Goal: Task Accomplishment & Management: Manage account settings

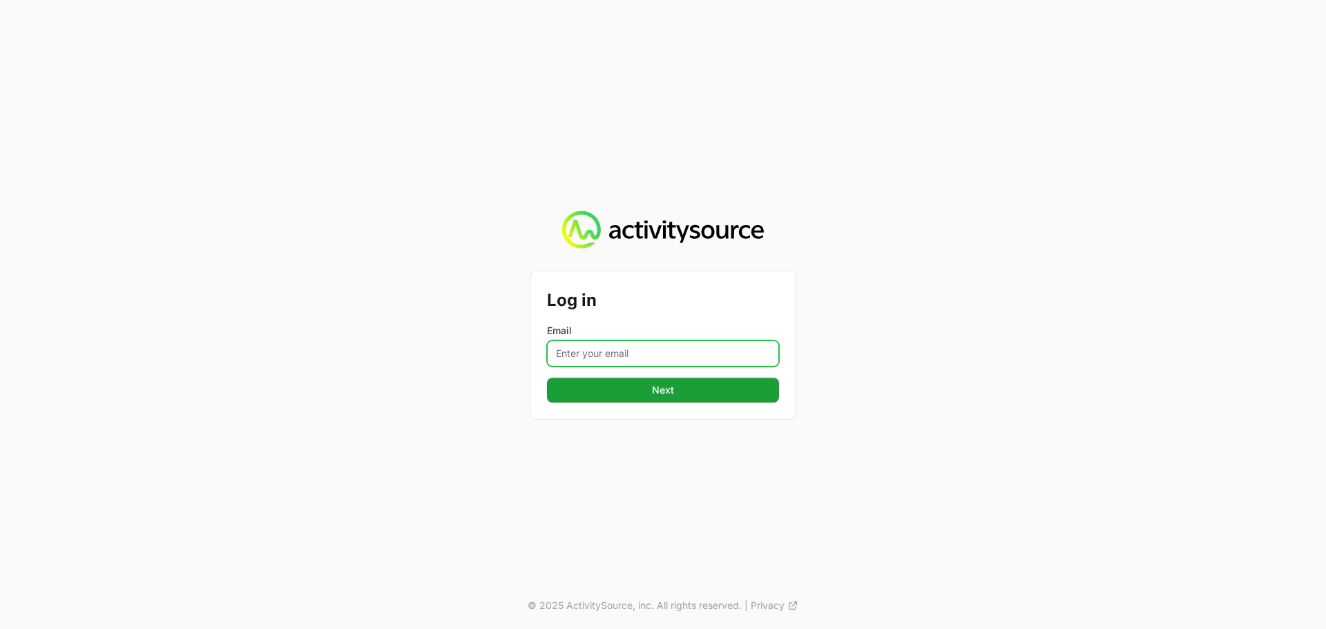
click at [615, 354] on input "Email" at bounding box center [663, 354] width 232 height 26
type input "[PERSON_NAME][EMAIL_ADDRESS][DOMAIN_NAME]"
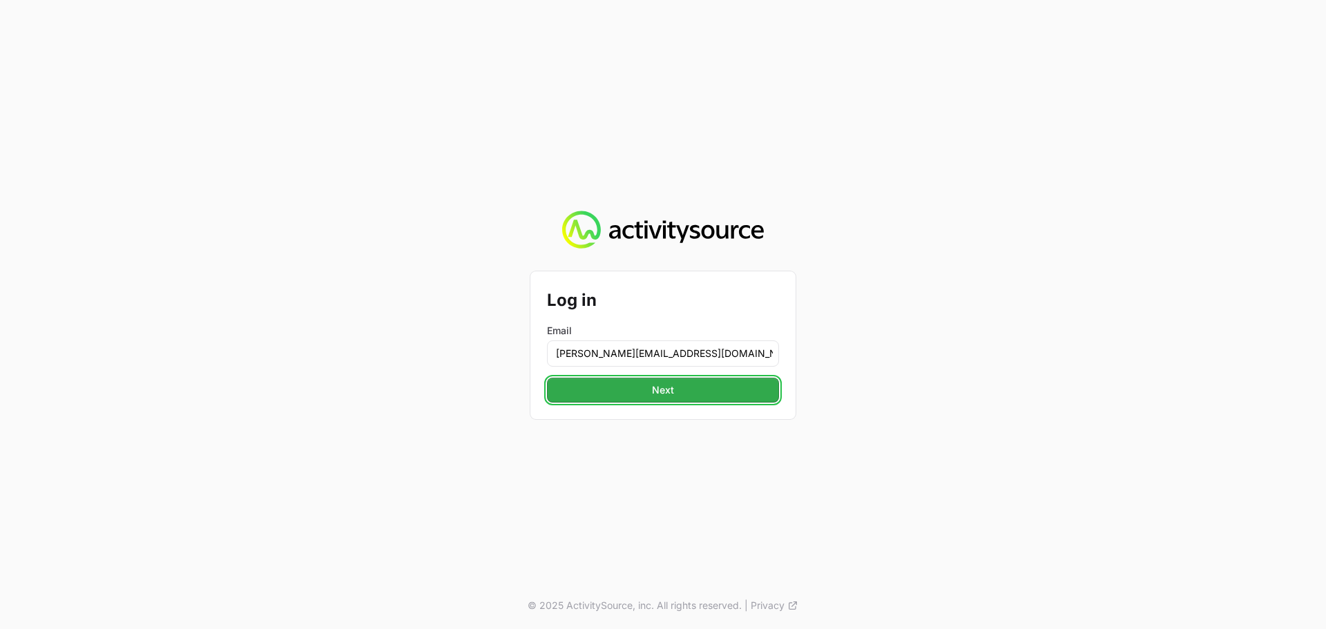
drag, startPoint x: 638, startPoint y: 367, endPoint x: 658, endPoint y: 394, distance: 34.5
click at [658, 394] on span "Next" at bounding box center [662, 390] width 215 height 17
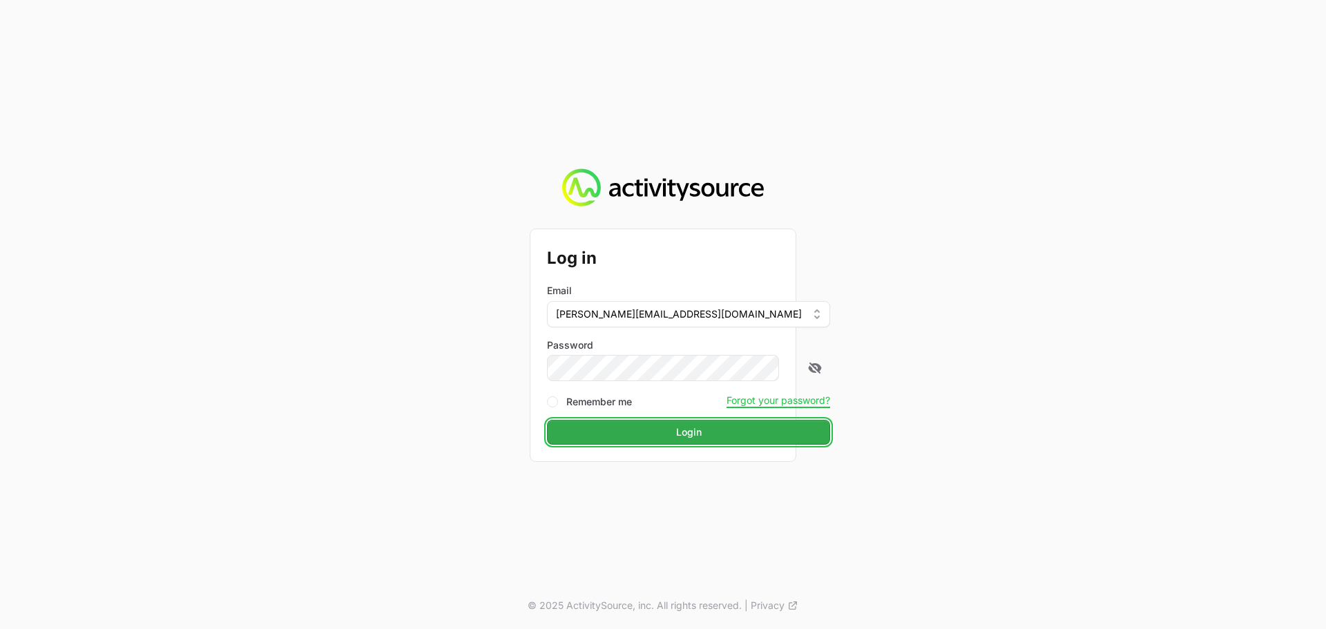
click at [663, 439] on span "Login" at bounding box center [688, 432] width 267 height 17
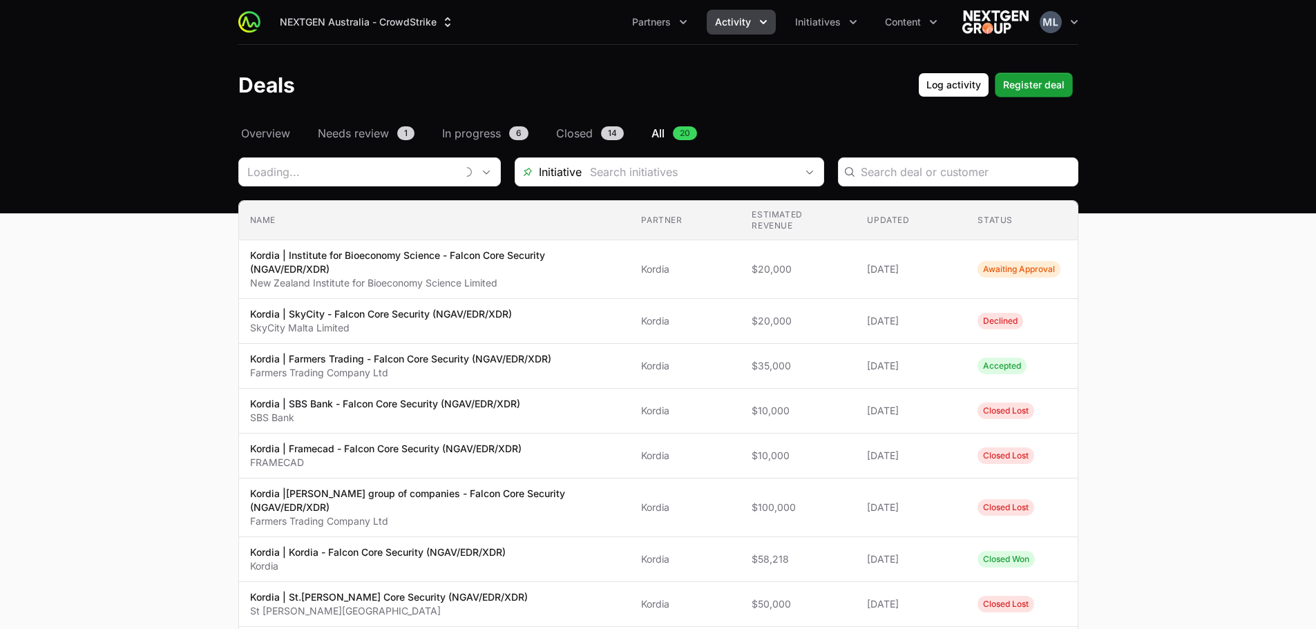
type input "Kordia"
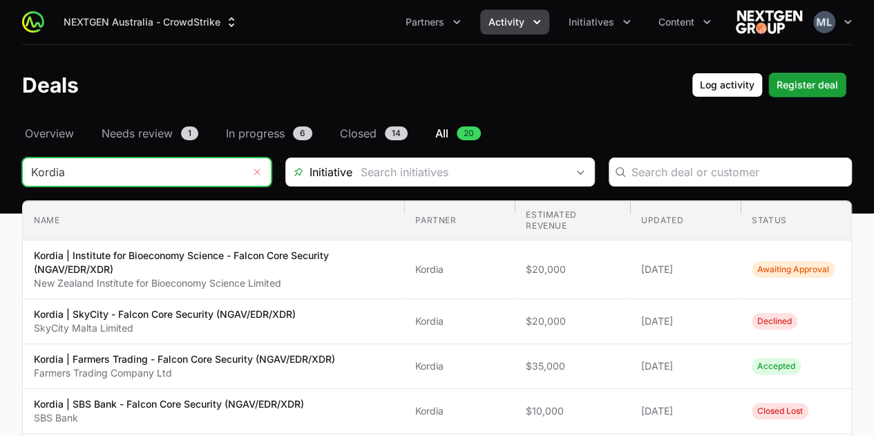
click at [264, 170] on button "Remove" at bounding box center [257, 172] width 28 height 28
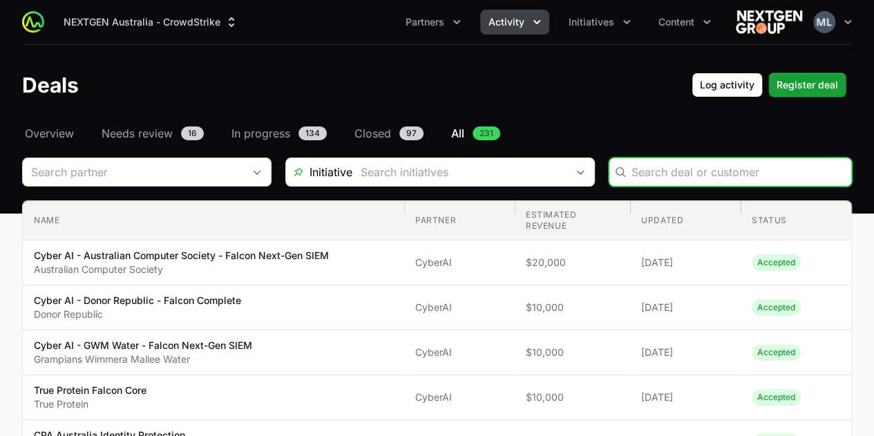
click at [528, 22] on button "Activity" at bounding box center [514, 22] width 69 height 25
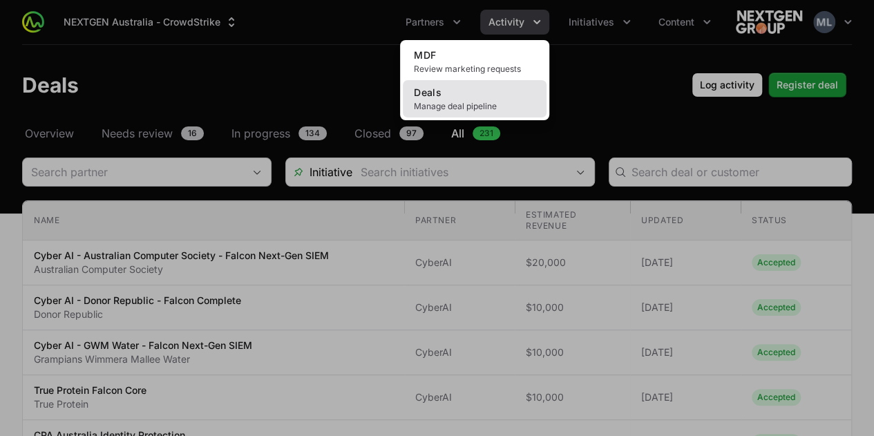
click at [433, 114] on link "Deals Manage deal pipeline" at bounding box center [475, 98] width 144 height 37
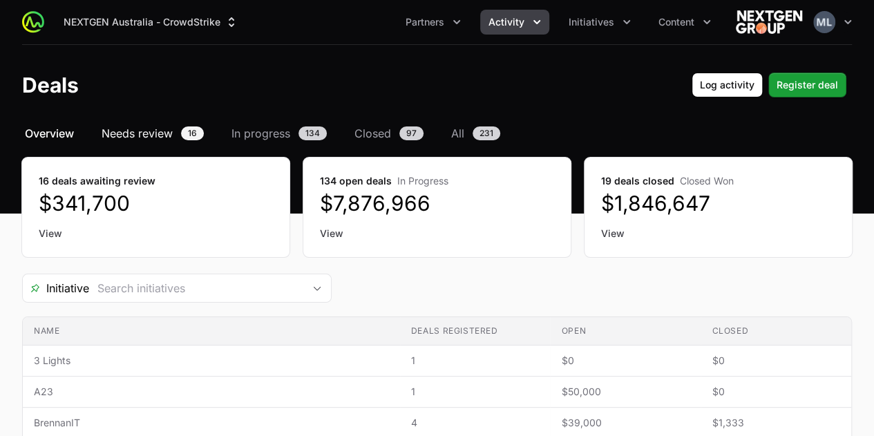
click at [145, 135] on span "Needs review" at bounding box center [137, 133] width 71 height 17
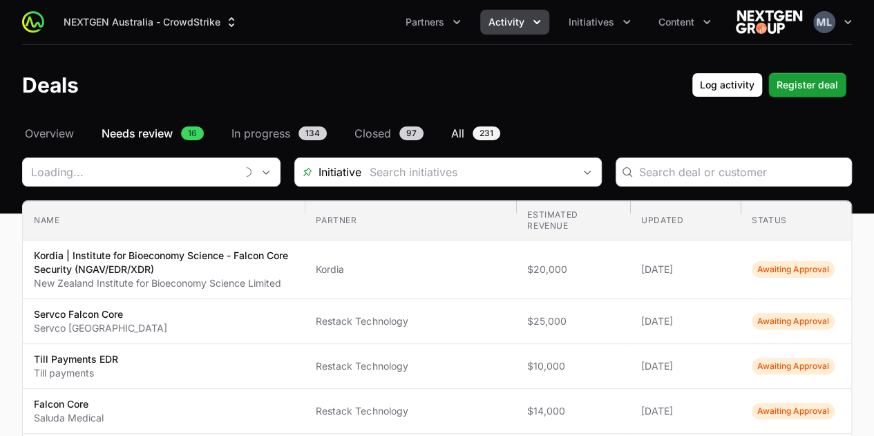
click at [495, 131] on span "231" at bounding box center [486, 133] width 28 height 14
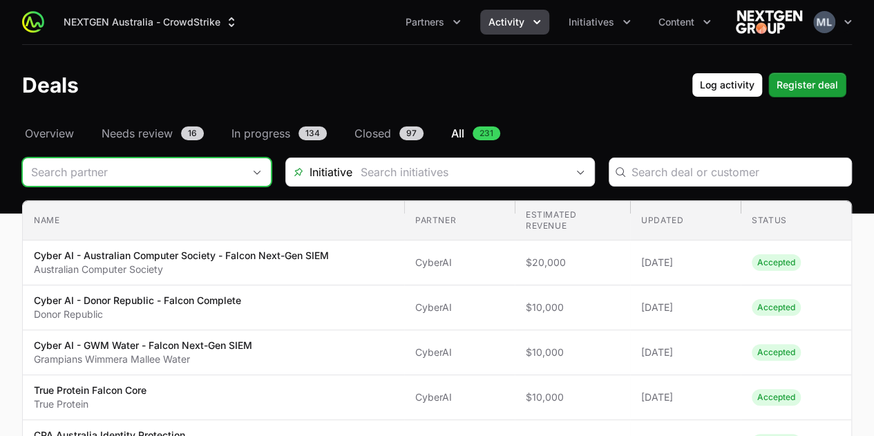
click at [249, 175] on div "Open" at bounding box center [257, 172] width 28 height 28
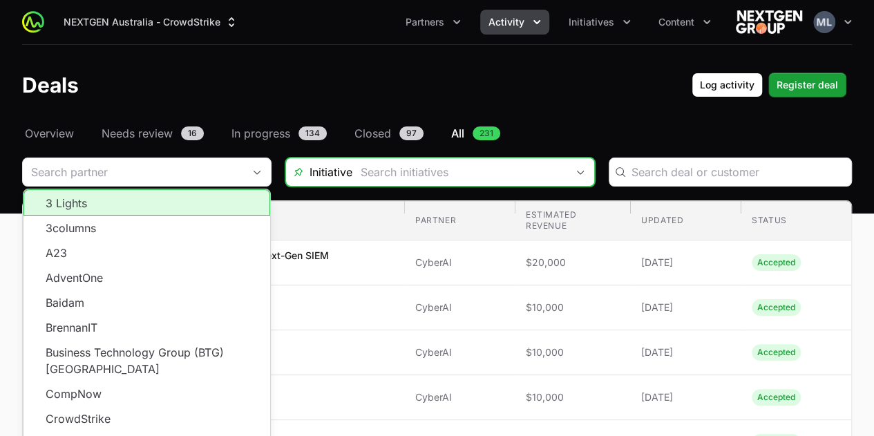
click at [490, 172] on input "Deals Filters" at bounding box center [459, 172] width 214 height 28
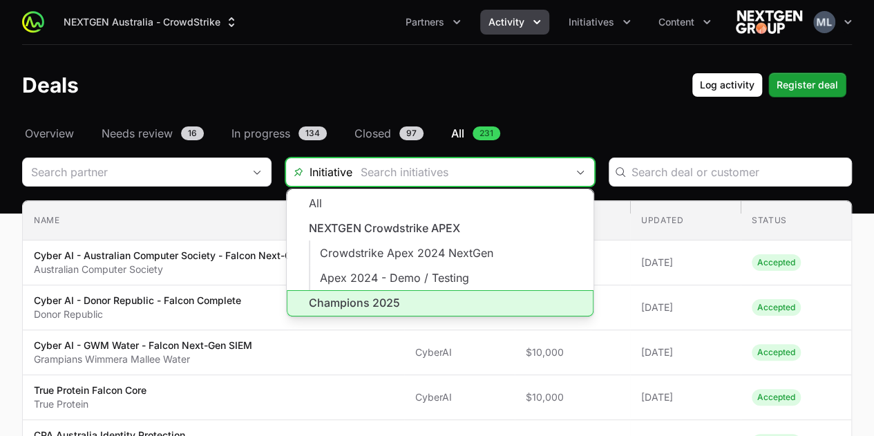
click at [385, 297] on li "Champions 2025" at bounding box center [440, 303] width 307 height 26
type input "Champions 2025"
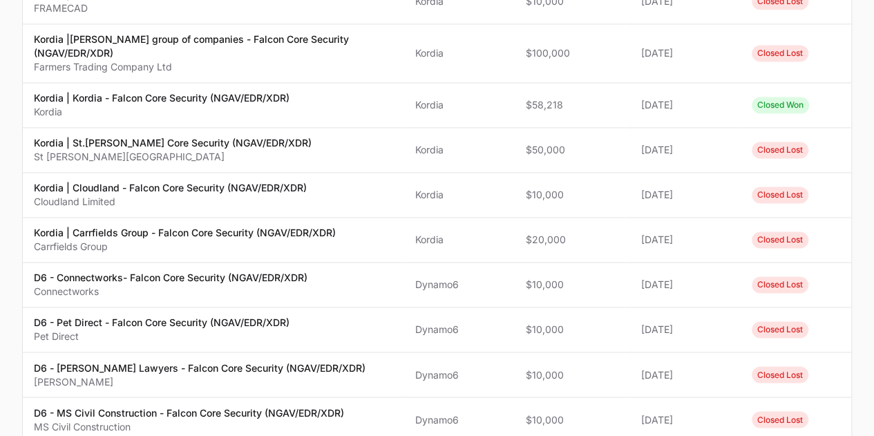
scroll to position [1036, 0]
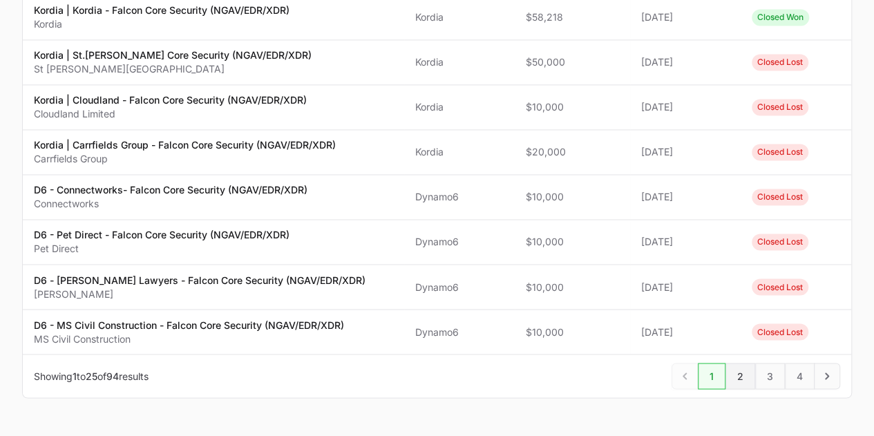
click at [739, 371] on span "2" at bounding box center [740, 376] width 30 height 26
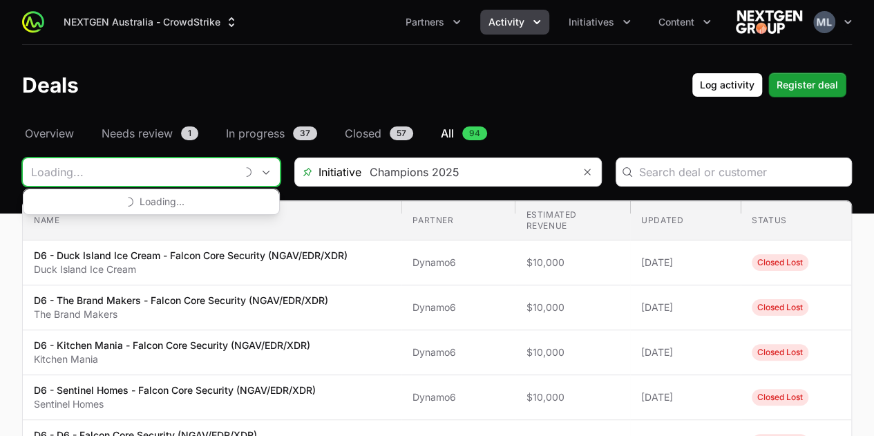
click at [166, 178] on input "Deals Filters" at bounding box center [129, 172] width 213 height 28
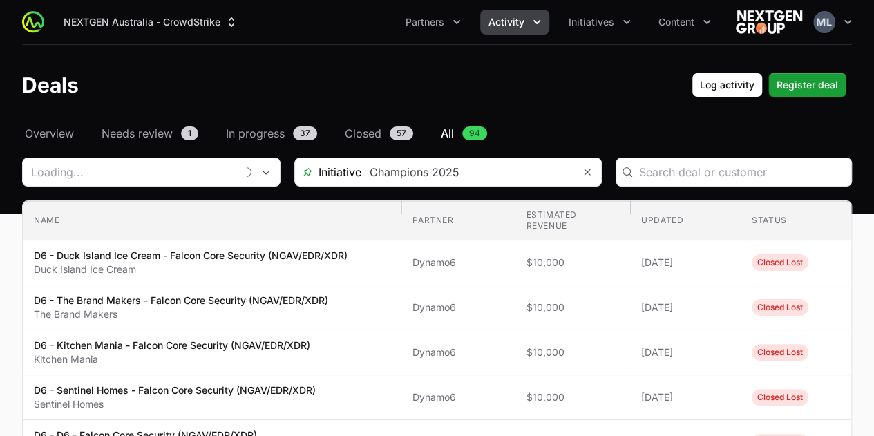
click at [246, 90] on div "Deals Log activity Log activity Register deal Register deal" at bounding box center [437, 85] width 830 height 25
click at [271, 140] on span "In progress" at bounding box center [255, 133] width 59 height 17
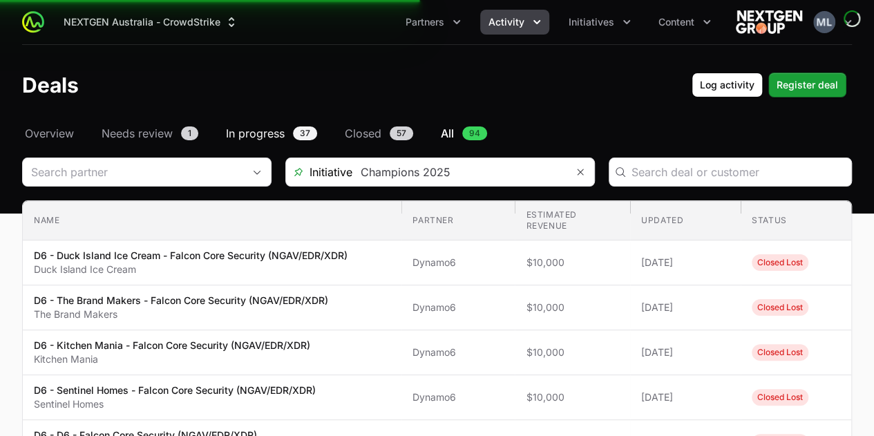
click at [279, 139] on span "In progress" at bounding box center [255, 133] width 59 height 17
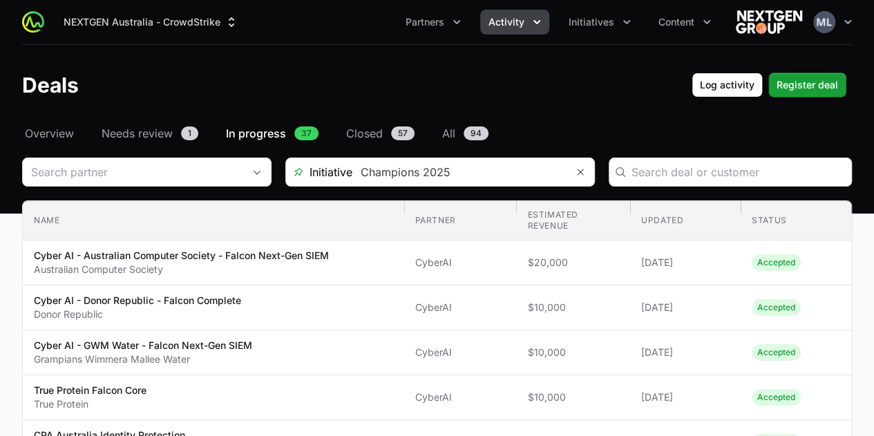
click at [256, 135] on span "In progress" at bounding box center [256, 133] width 60 height 17
click at [841, 23] on icon "button" at bounding box center [848, 22] width 14 height 14
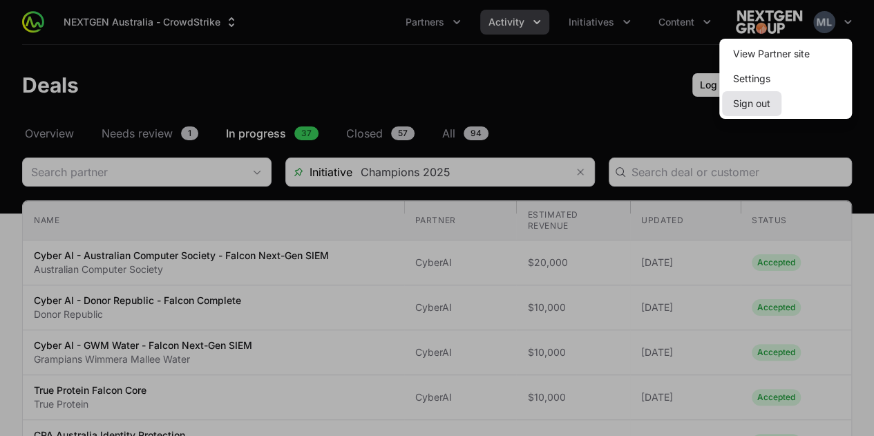
click at [757, 100] on button "Sign out" at bounding box center [751, 103] width 59 height 25
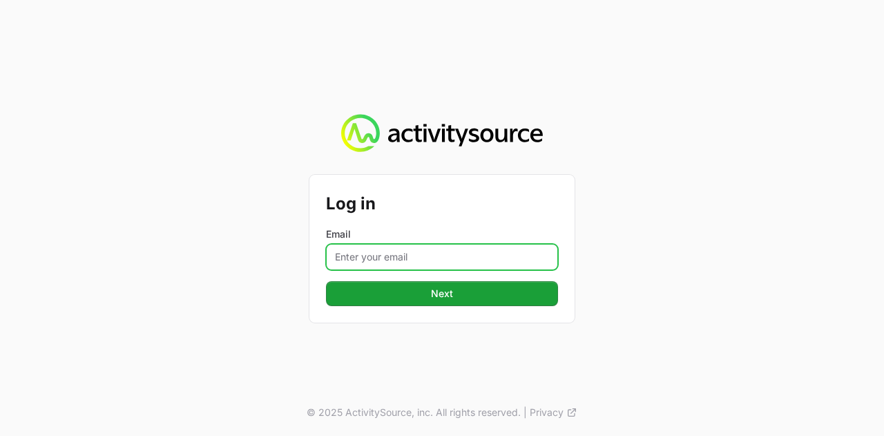
click at [450, 247] on input "Email" at bounding box center [442, 257] width 232 height 26
click at [442, 257] on input "Email" at bounding box center [442, 257] width 232 height 26
click at [423, 256] on input "Email" at bounding box center [442, 257] width 232 height 26
click at [400, 251] on input "Email" at bounding box center [442, 257] width 232 height 26
click at [437, 253] on input "Email" at bounding box center [442, 257] width 232 height 26
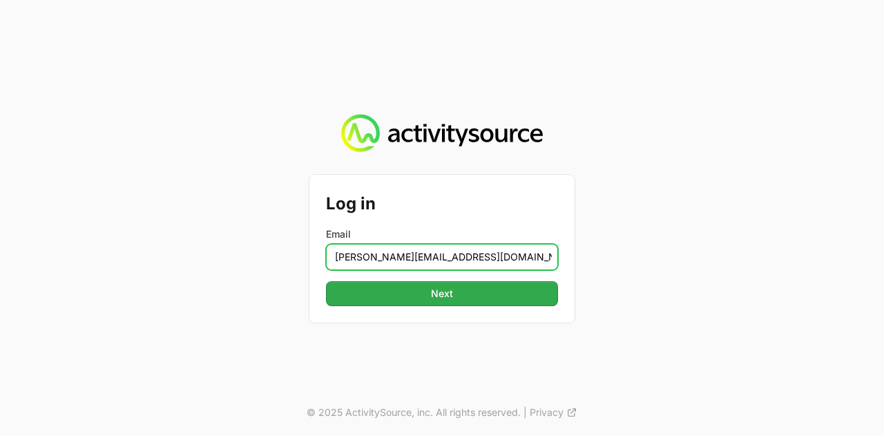
type input "[PERSON_NAME][EMAIL_ADDRESS][DOMAIN_NAME]"
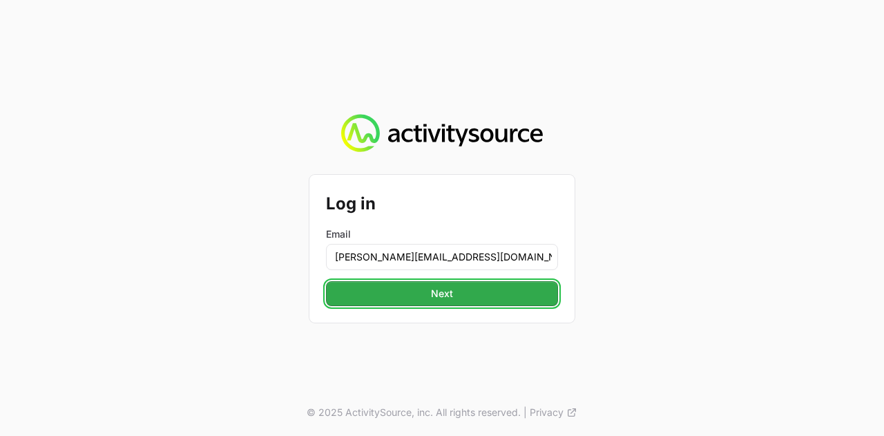
click at [396, 305] on button "Next Next" at bounding box center [442, 293] width 232 height 25
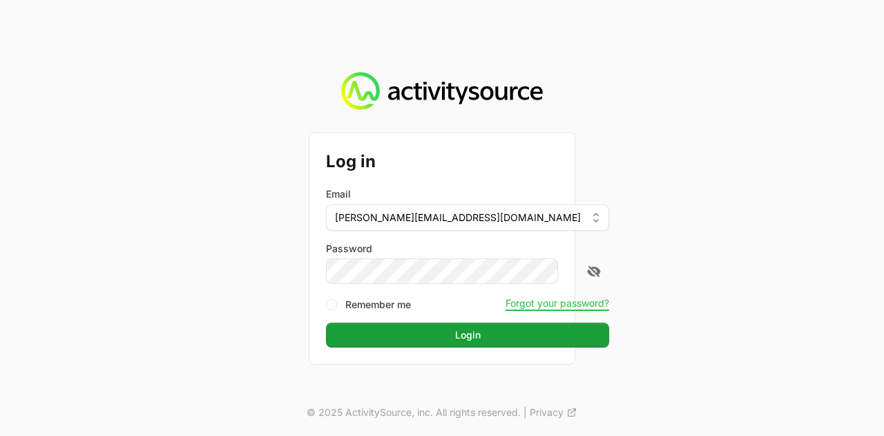
click at [326, 323] on button "Login Login" at bounding box center [467, 335] width 283 height 25
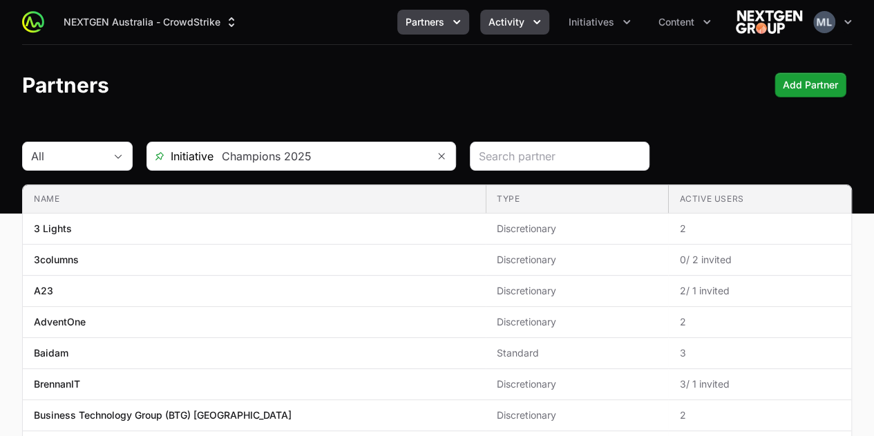
click at [510, 17] on span "Activity" at bounding box center [506, 22] width 36 height 14
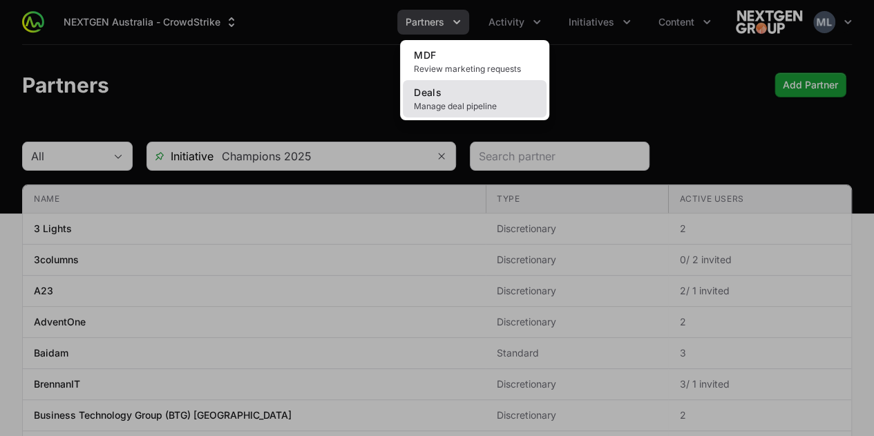
click at [437, 93] on span "Deals" at bounding box center [428, 92] width 28 height 12
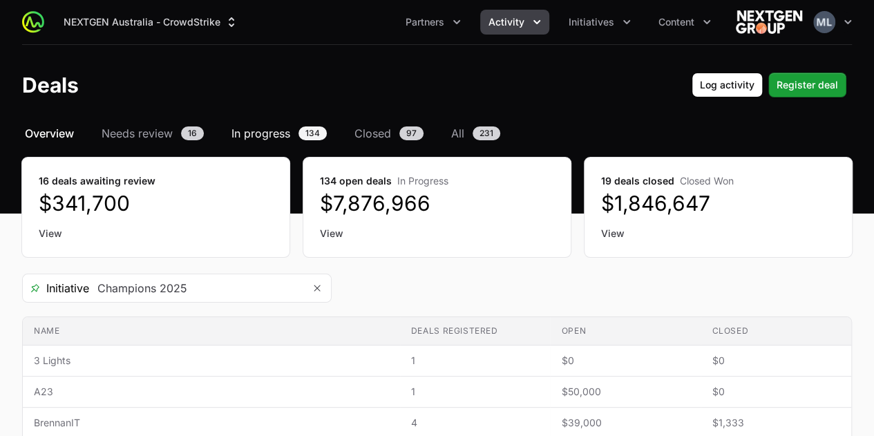
click at [276, 129] on span "In progress" at bounding box center [260, 133] width 59 height 17
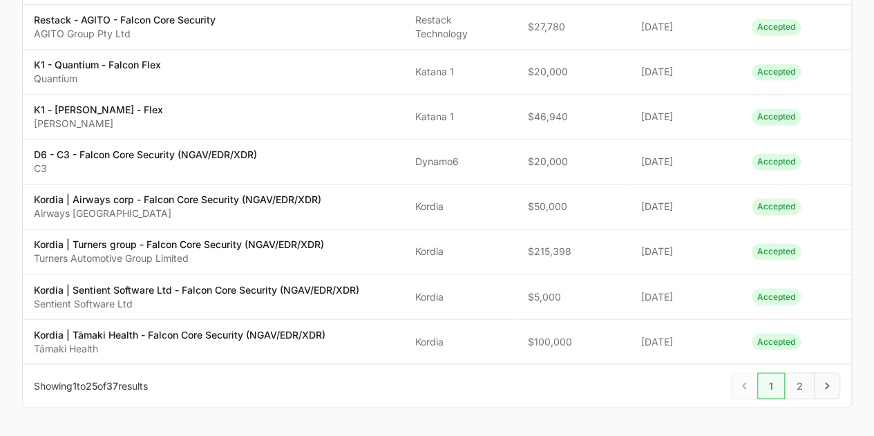
scroll to position [1071, 0]
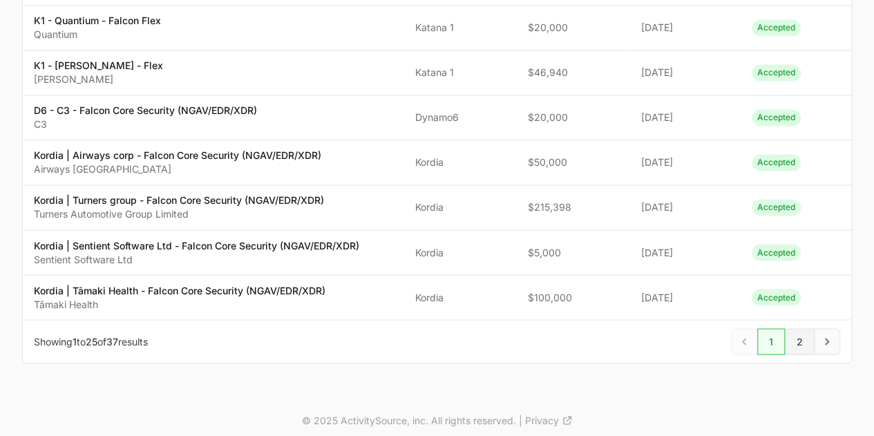
click at [811, 336] on span "2" at bounding box center [800, 341] width 30 height 26
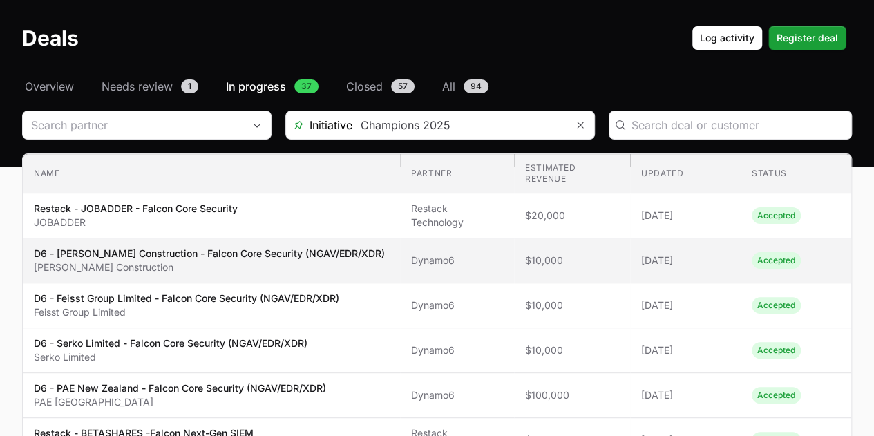
scroll to position [69, 0]
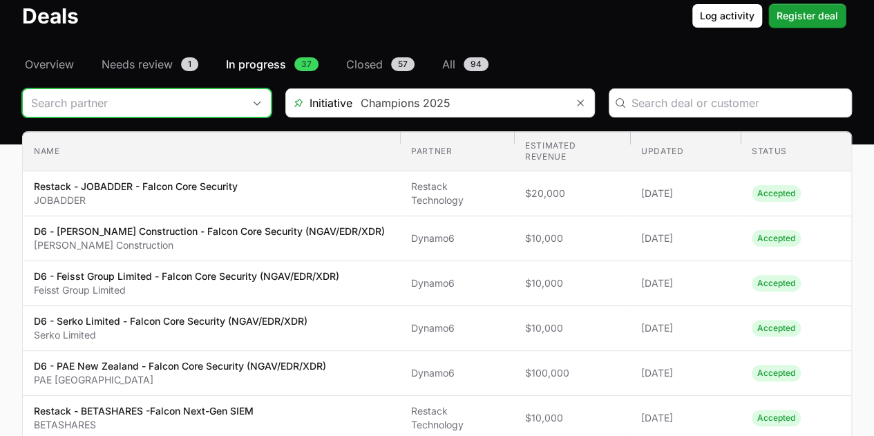
click at [202, 108] on input "Deals Filters" at bounding box center [133, 103] width 220 height 28
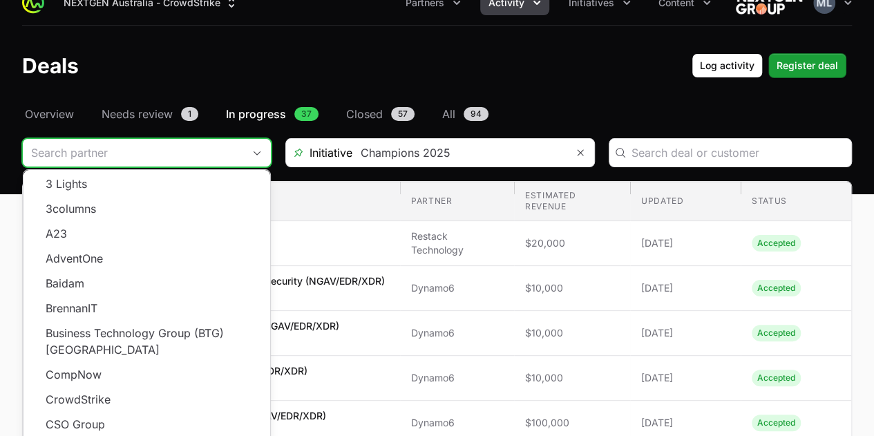
scroll to position [0, 0]
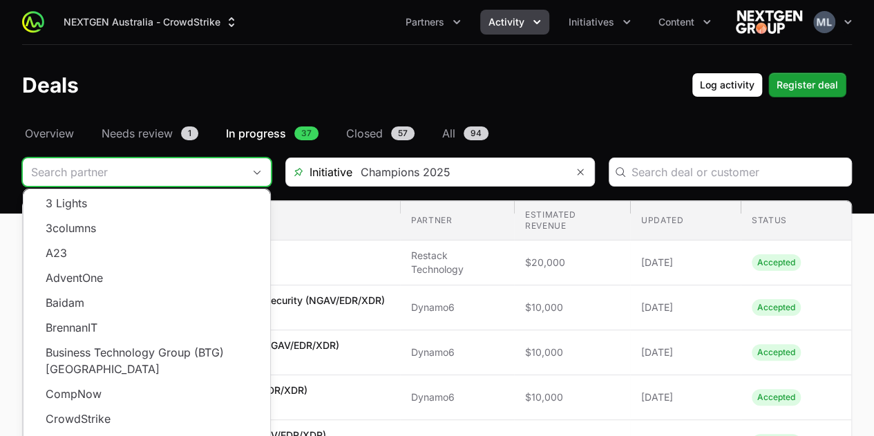
click at [536, 26] on icon "Activity menu" at bounding box center [537, 22] width 14 height 14
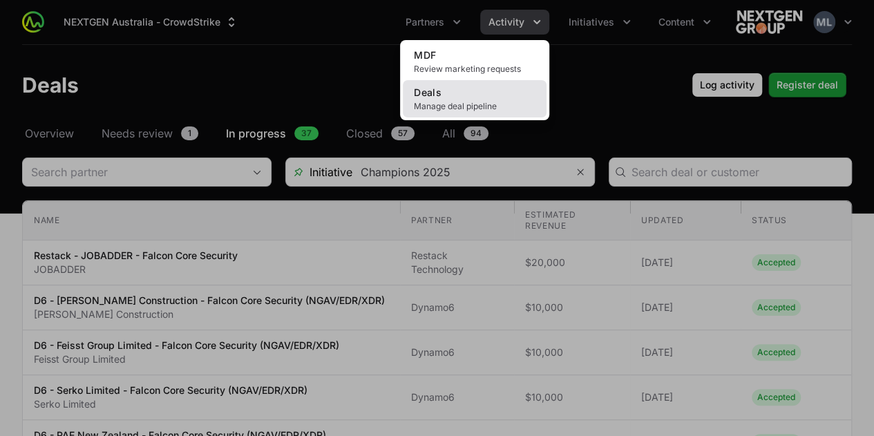
click at [448, 102] on span "Manage deal pipeline" at bounding box center [475, 106] width 122 height 11
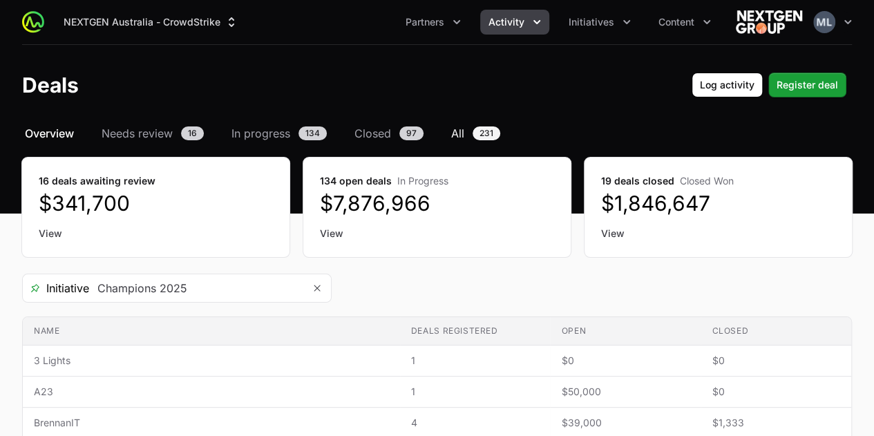
click at [465, 138] on link "All 231" at bounding box center [475, 133] width 55 height 17
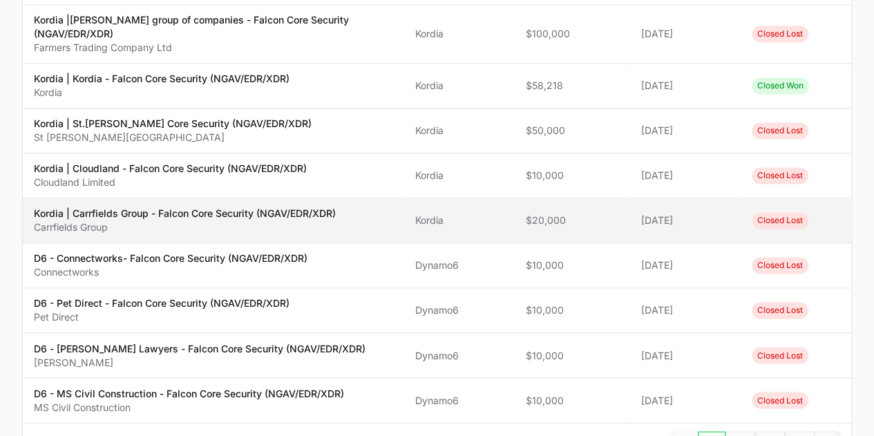
scroll to position [1036, 0]
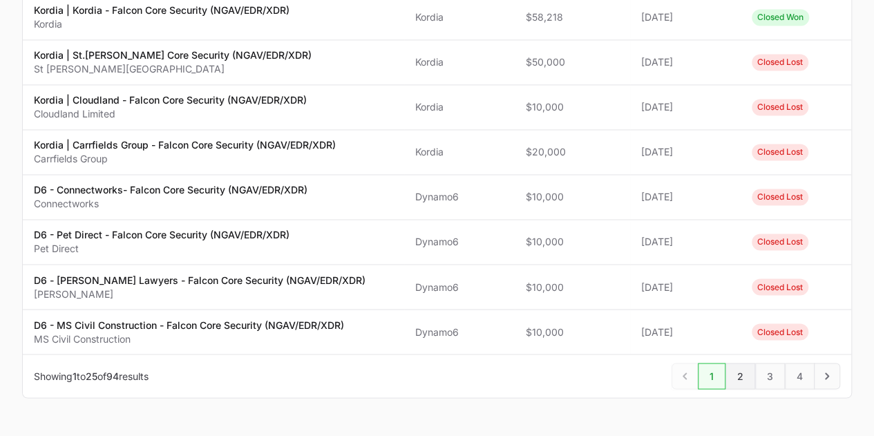
click at [742, 368] on span "2" at bounding box center [740, 376] width 30 height 26
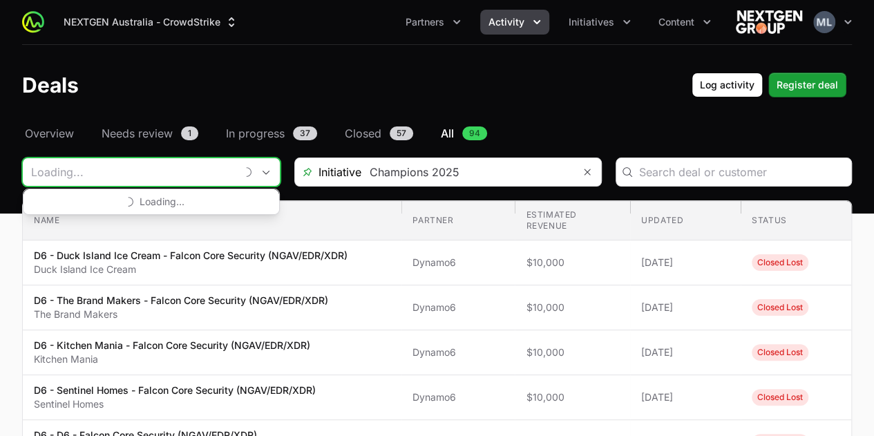
click at [84, 183] on input "Deals Filters" at bounding box center [129, 172] width 213 height 28
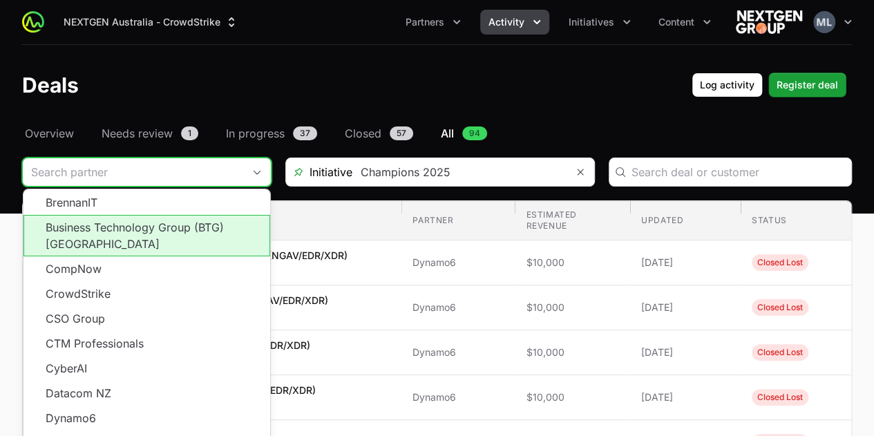
scroll to position [138, 0]
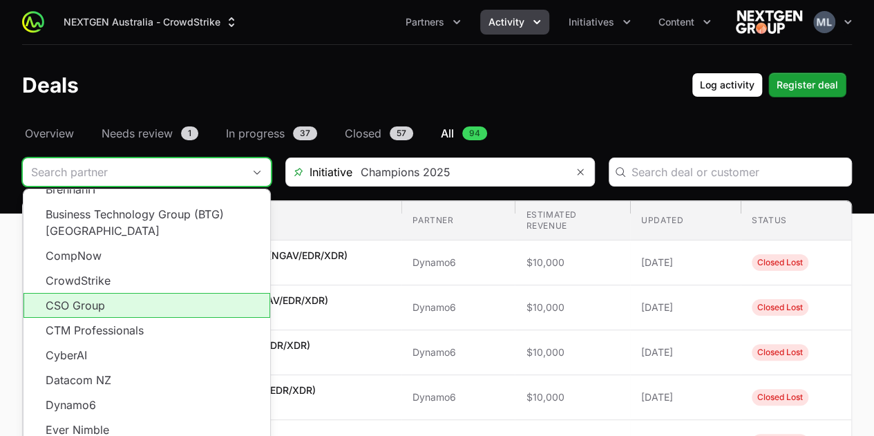
click at [116, 293] on li "CSO Group" at bounding box center [146, 305] width 247 height 25
type input "CSO Group"
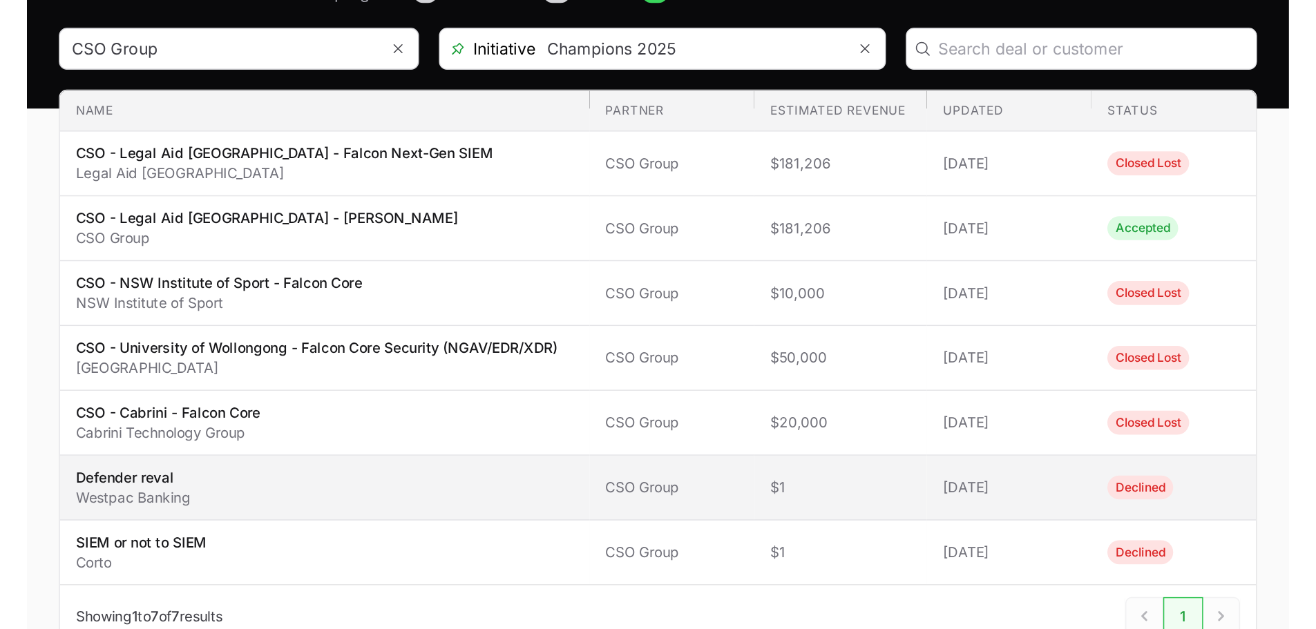
scroll to position [38, 0]
